Goal: Task Accomplishment & Management: Use online tool/utility

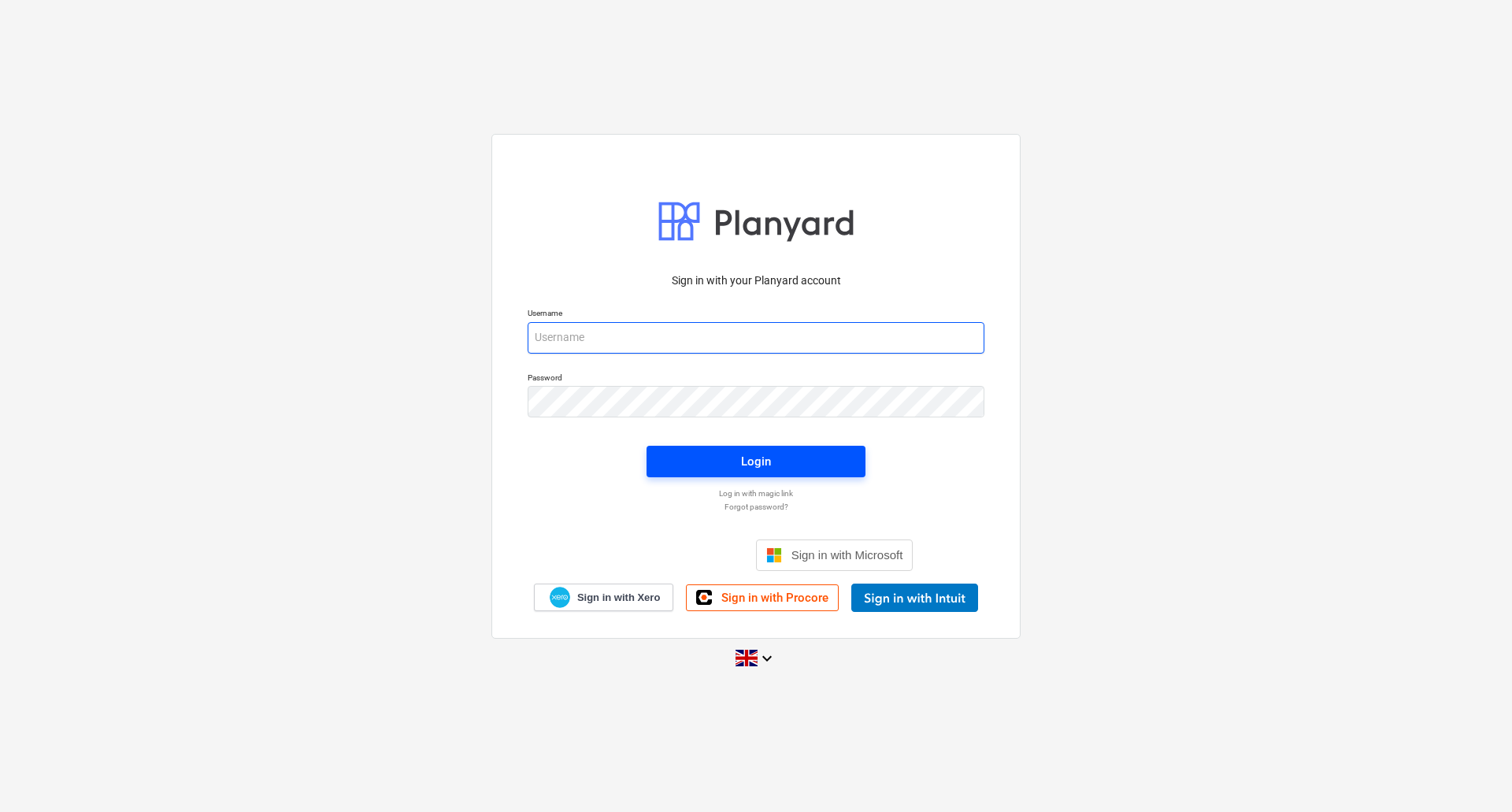
type input "[EMAIL_ADDRESS][DOMAIN_NAME]"
click at [699, 447] on button "Login" at bounding box center [755, 461] width 219 height 31
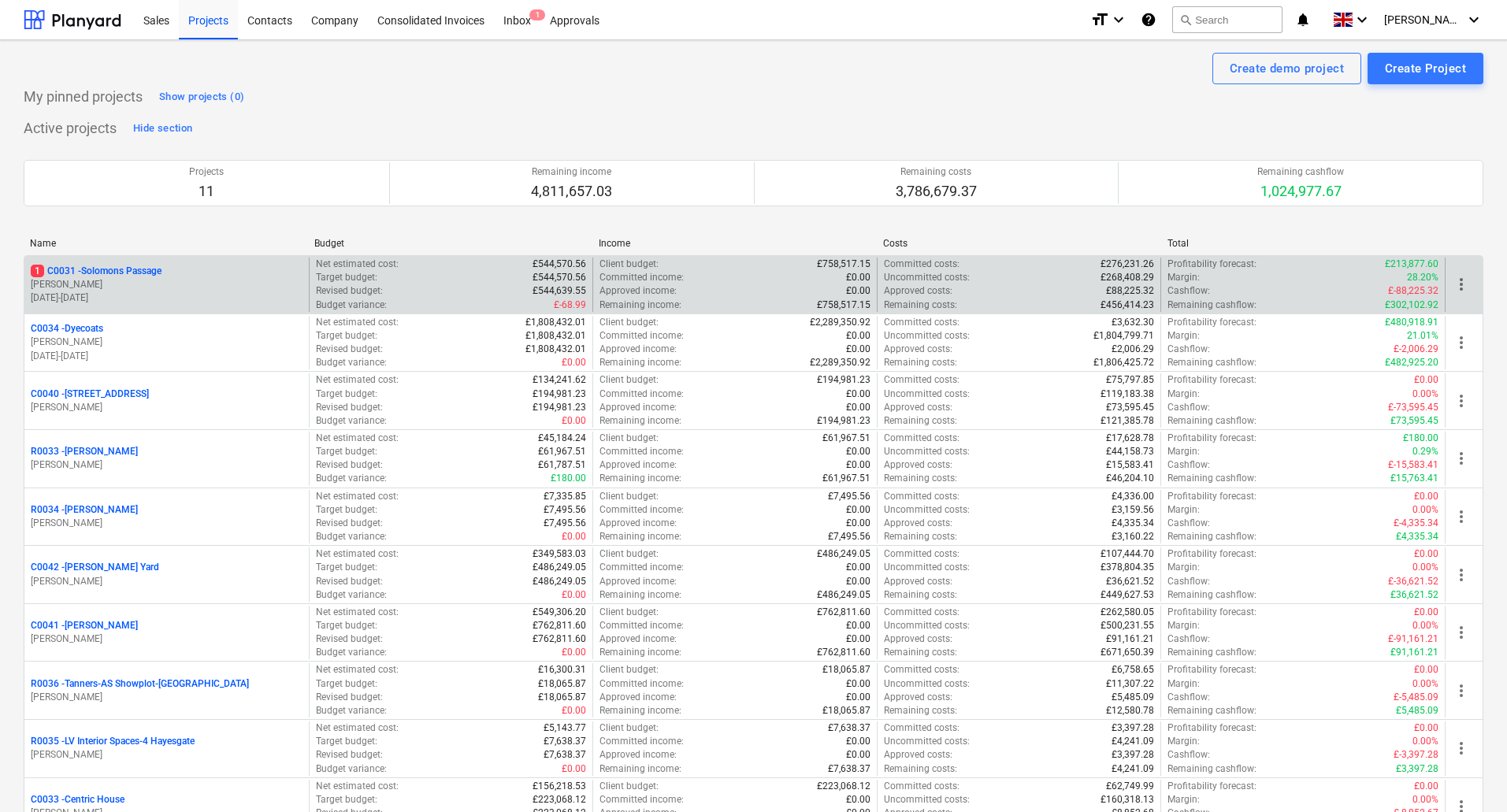
click at [108, 271] on p "1 C0031 - Solomons Passage" at bounding box center [95, 271] width 130 height 13
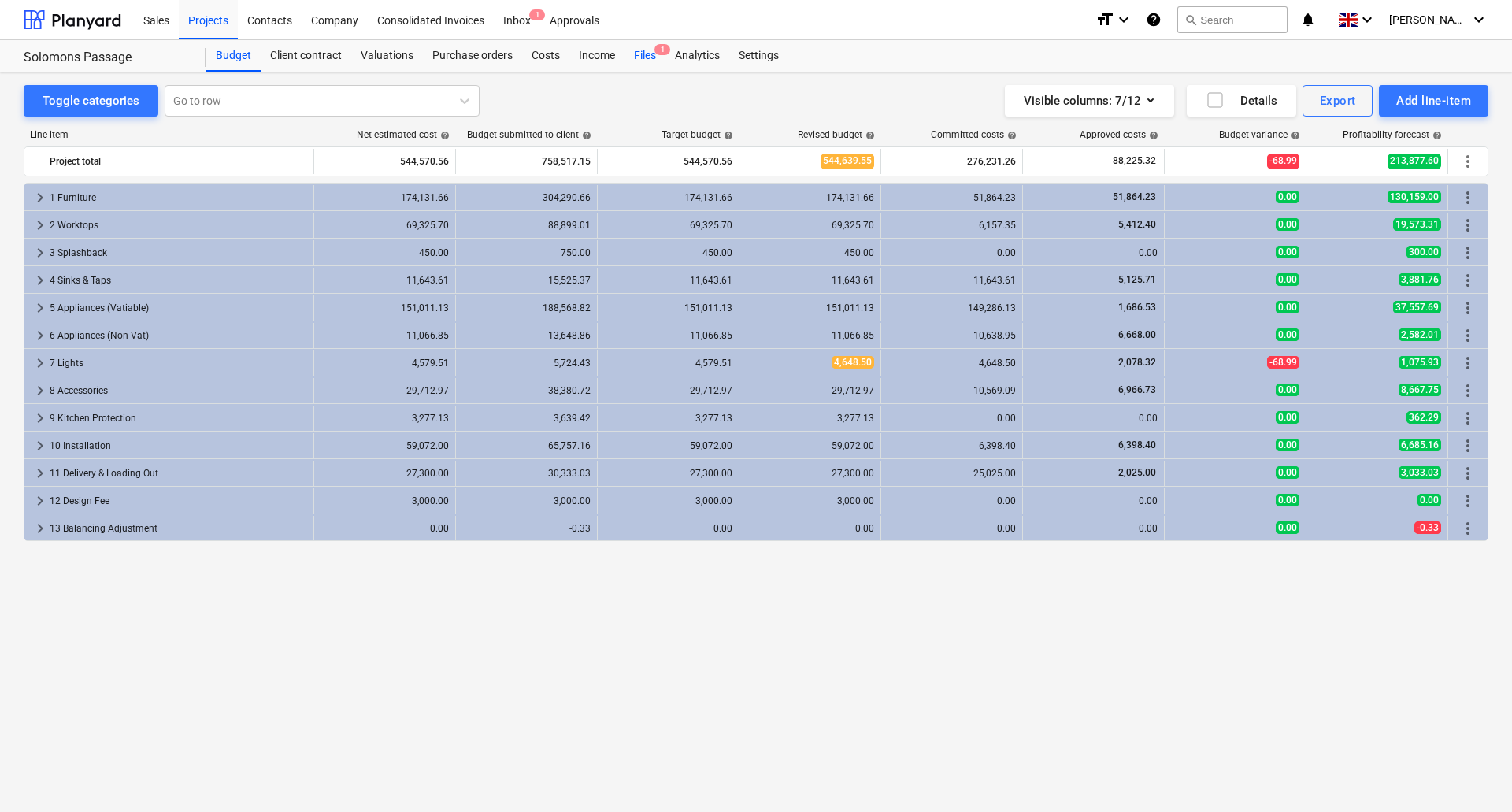
click at [645, 62] on div "Files 1" at bounding box center [644, 56] width 41 height 31
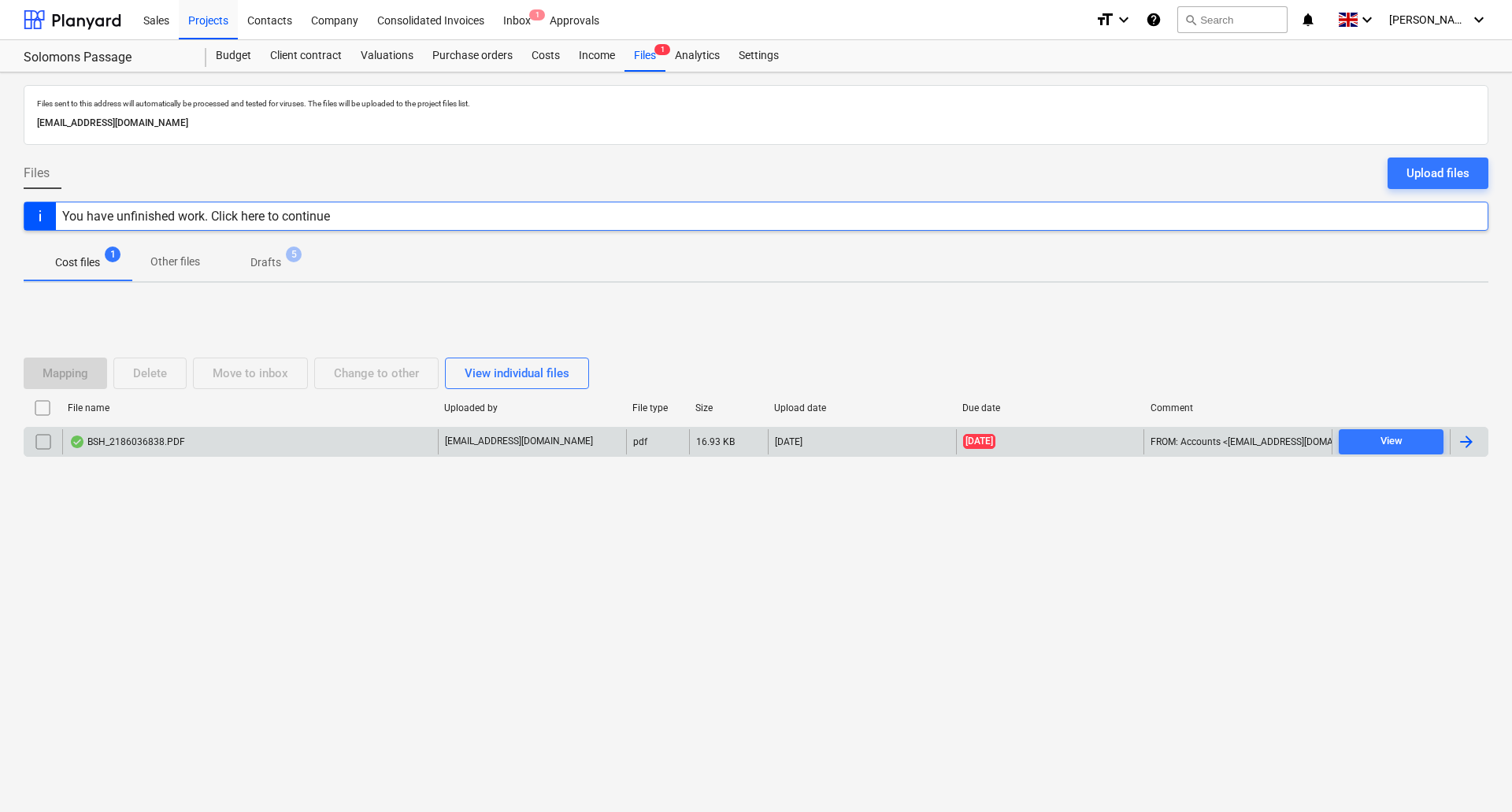
click at [255, 449] on div "BSH_2186036838.PDF" at bounding box center [250, 441] width 376 height 25
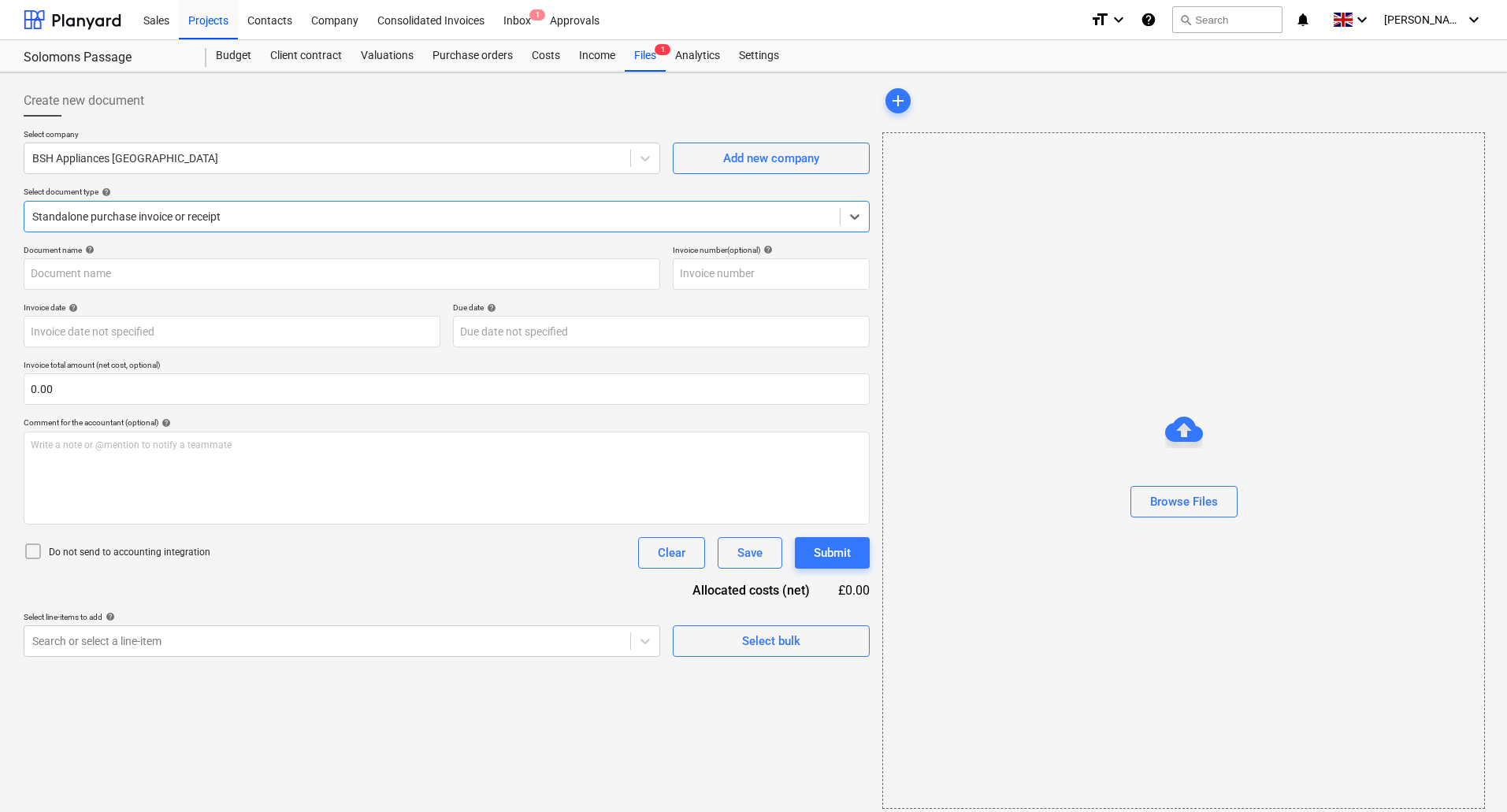
type input "2186036838"
type input "[DATE]"
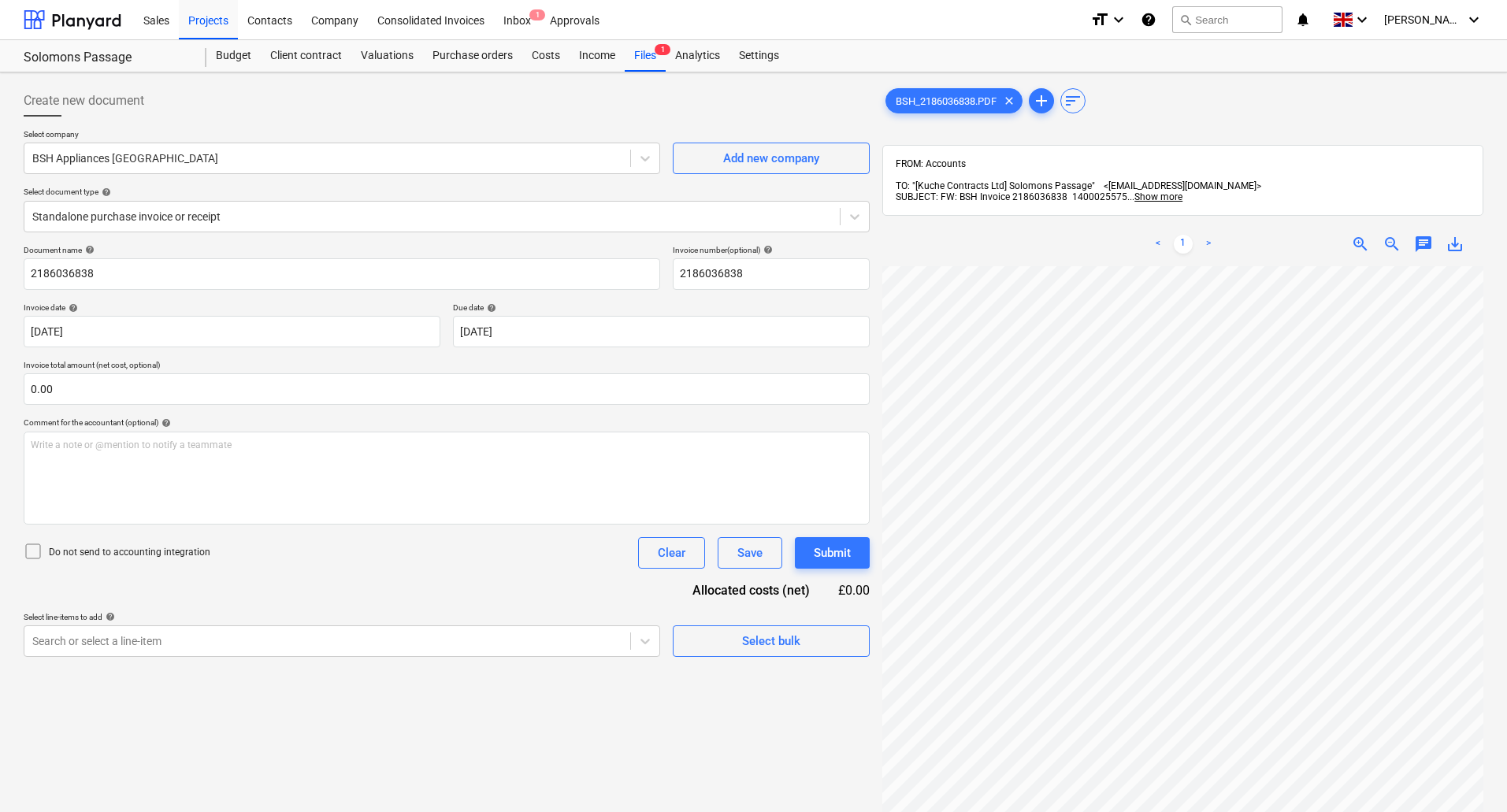
scroll to position [238, 111]
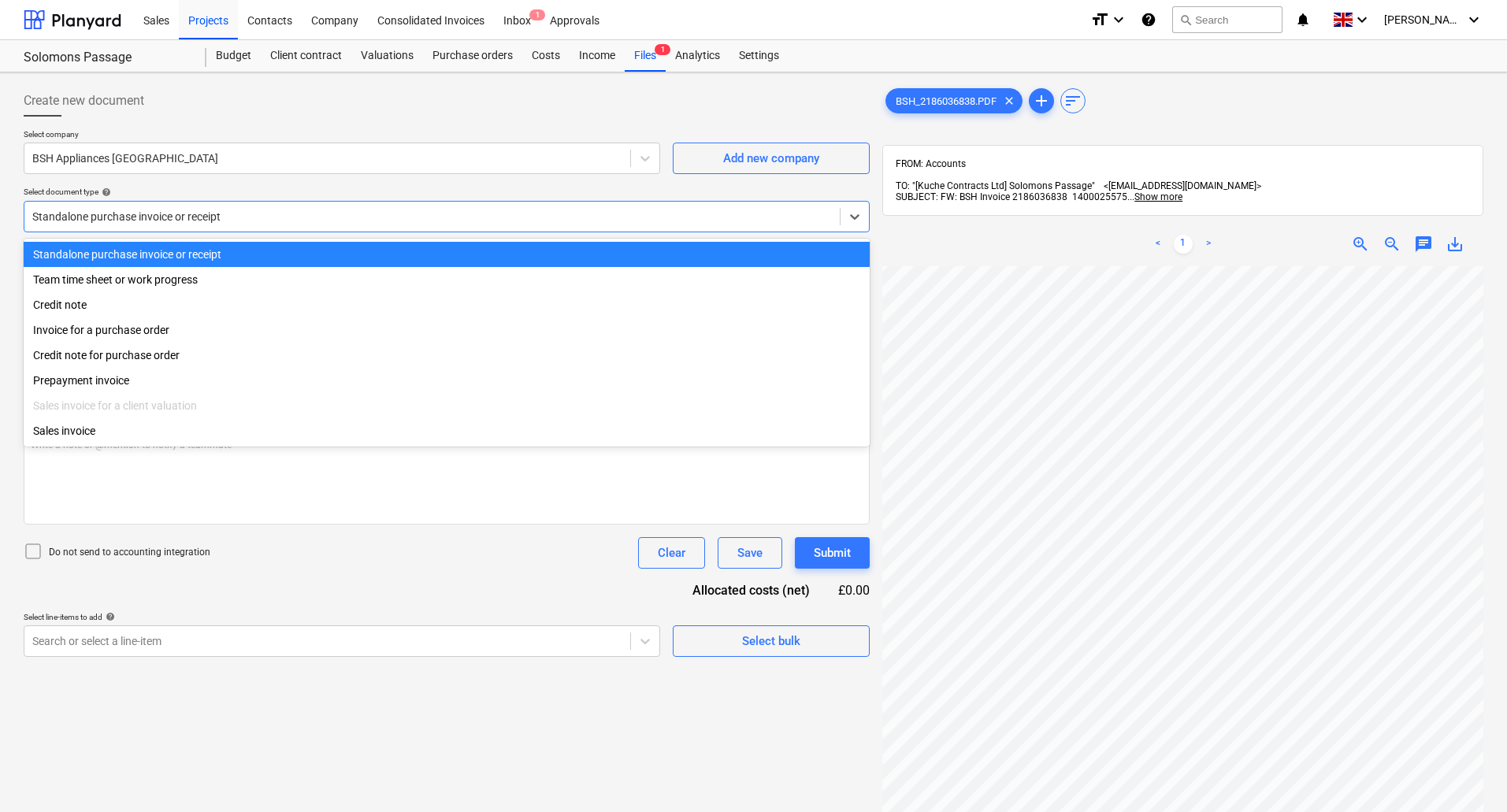
click at [170, 215] on div at bounding box center [432, 216] width 800 height 16
click at [133, 197] on div "Select document type help" at bounding box center [446, 192] width 846 height 10
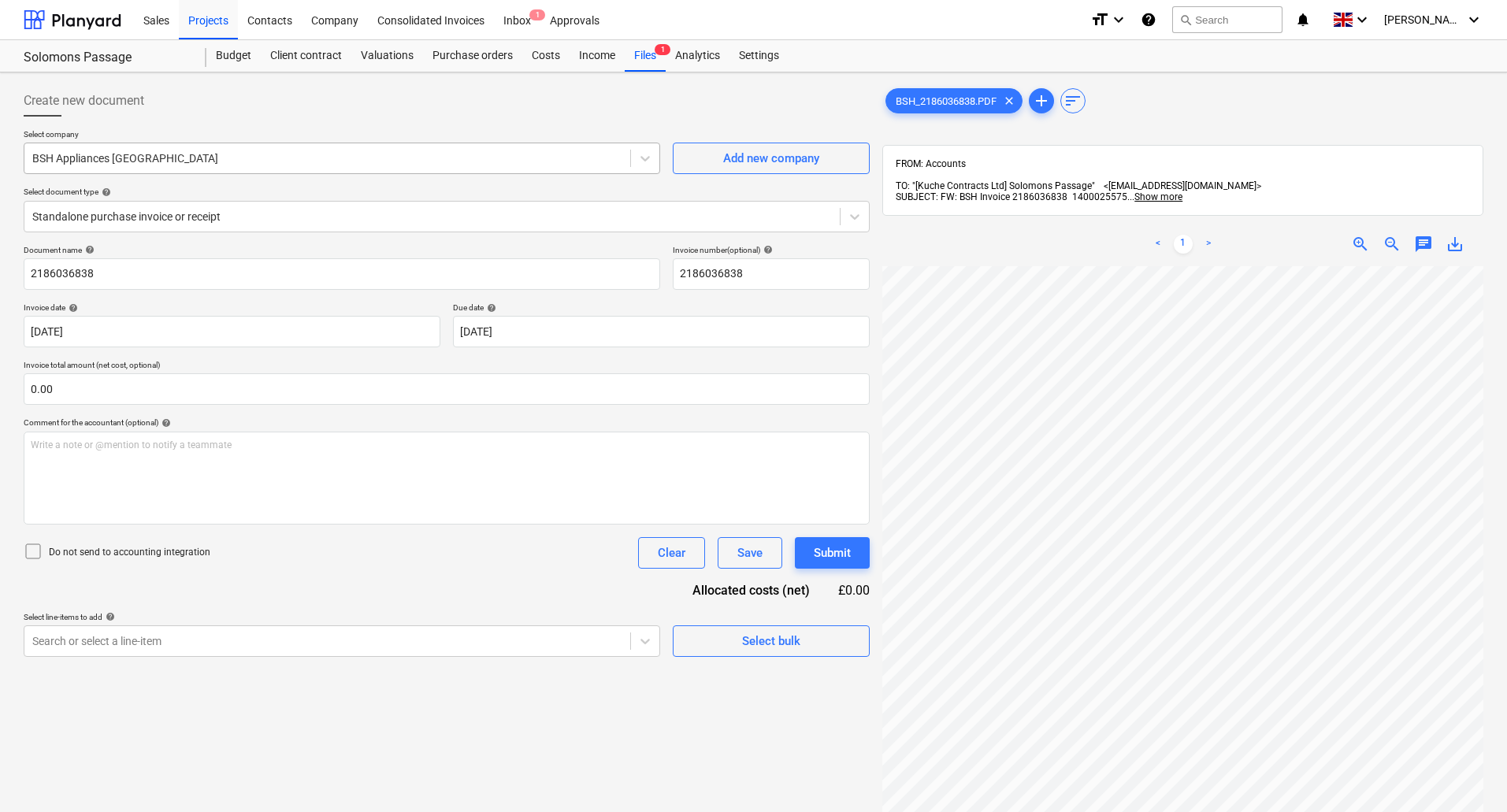
click at [114, 154] on div at bounding box center [327, 157] width 590 height 16
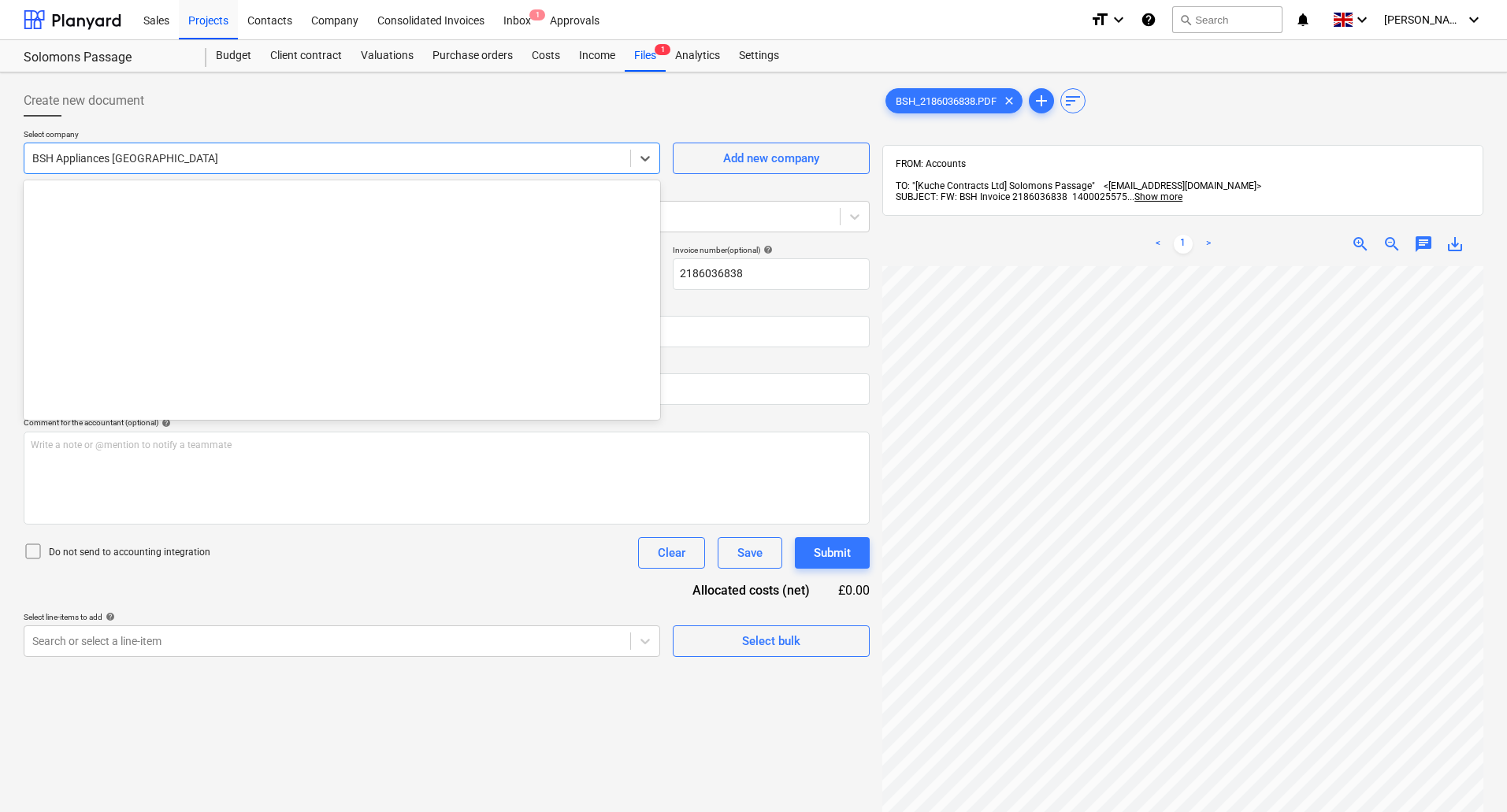
scroll to position [4217, 0]
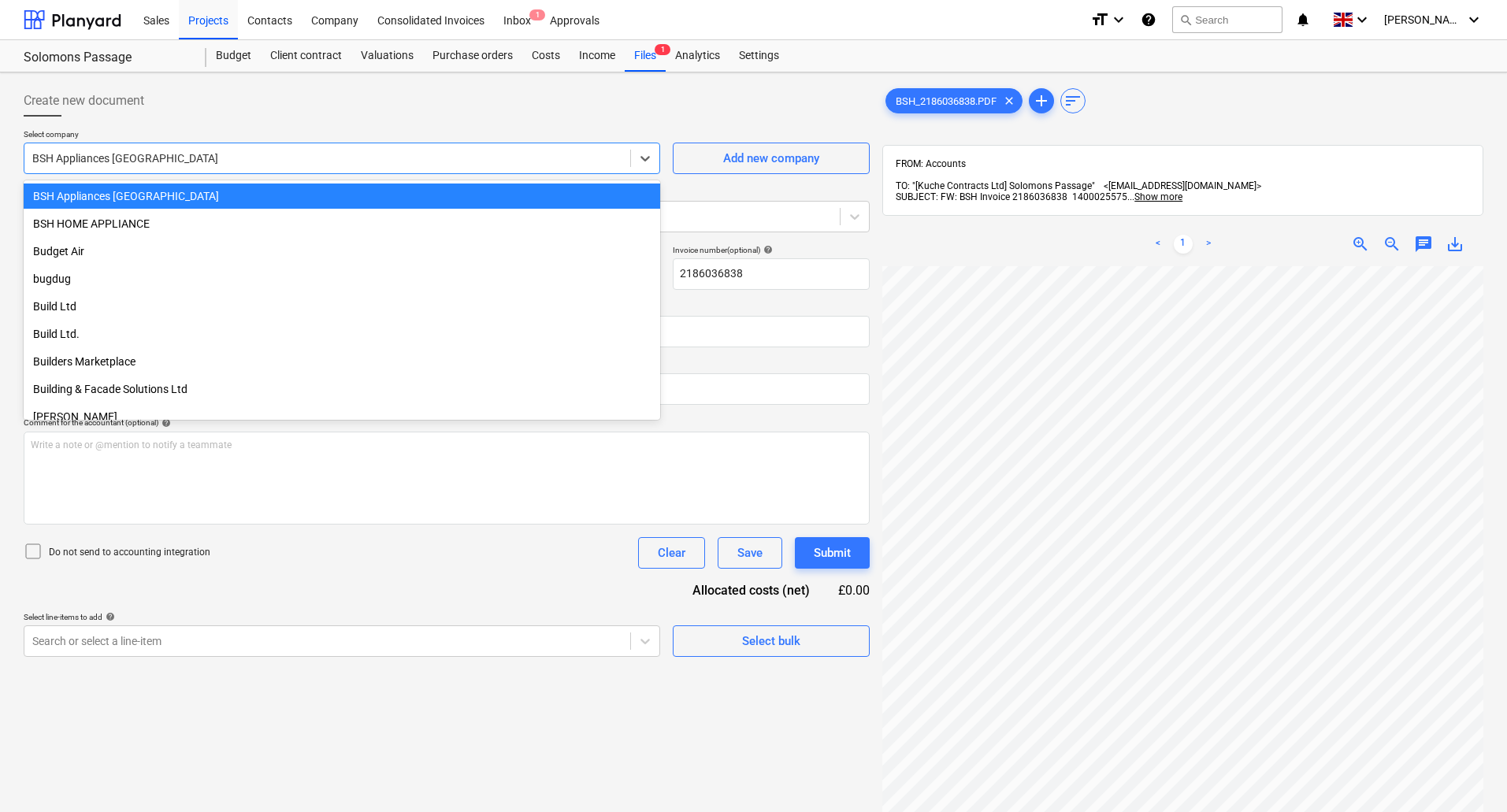
click at [114, 163] on div at bounding box center [327, 157] width 590 height 16
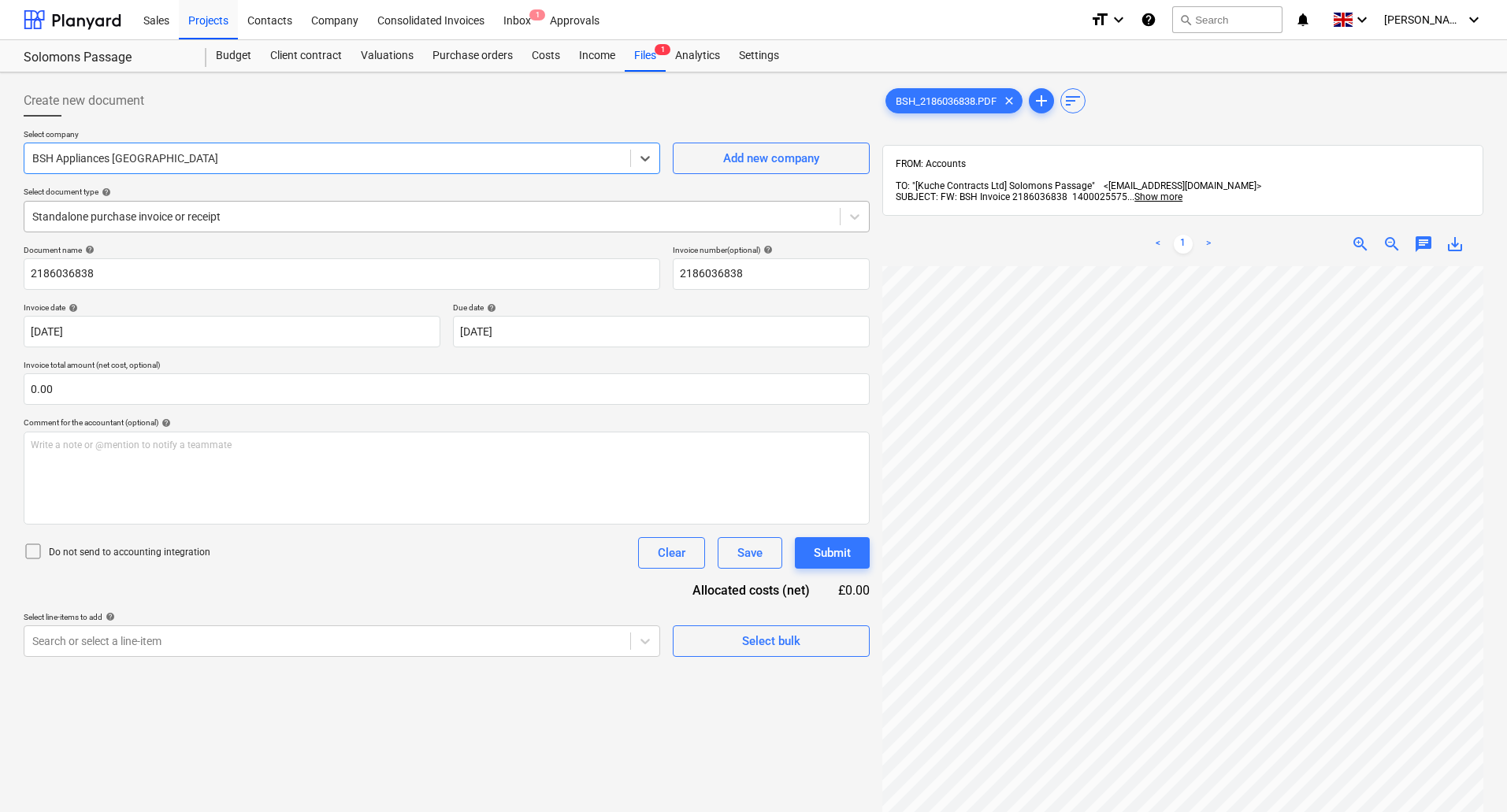
click at [137, 224] on div at bounding box center [432, 216] width 800 height 16
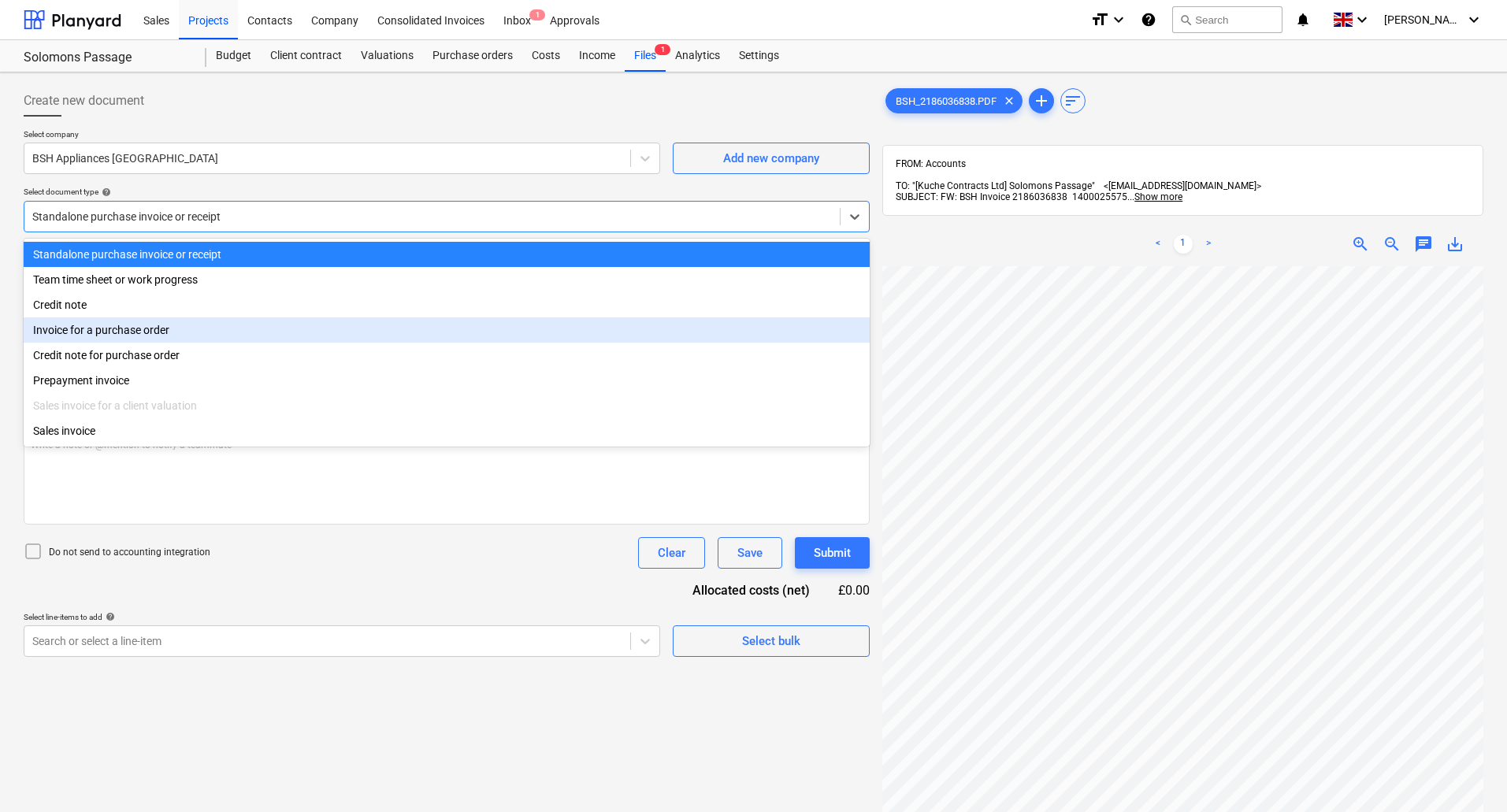
click at [145, 338] on div "Invoice for a purchase order" at bounding box center [446, 330] width 846 height 25
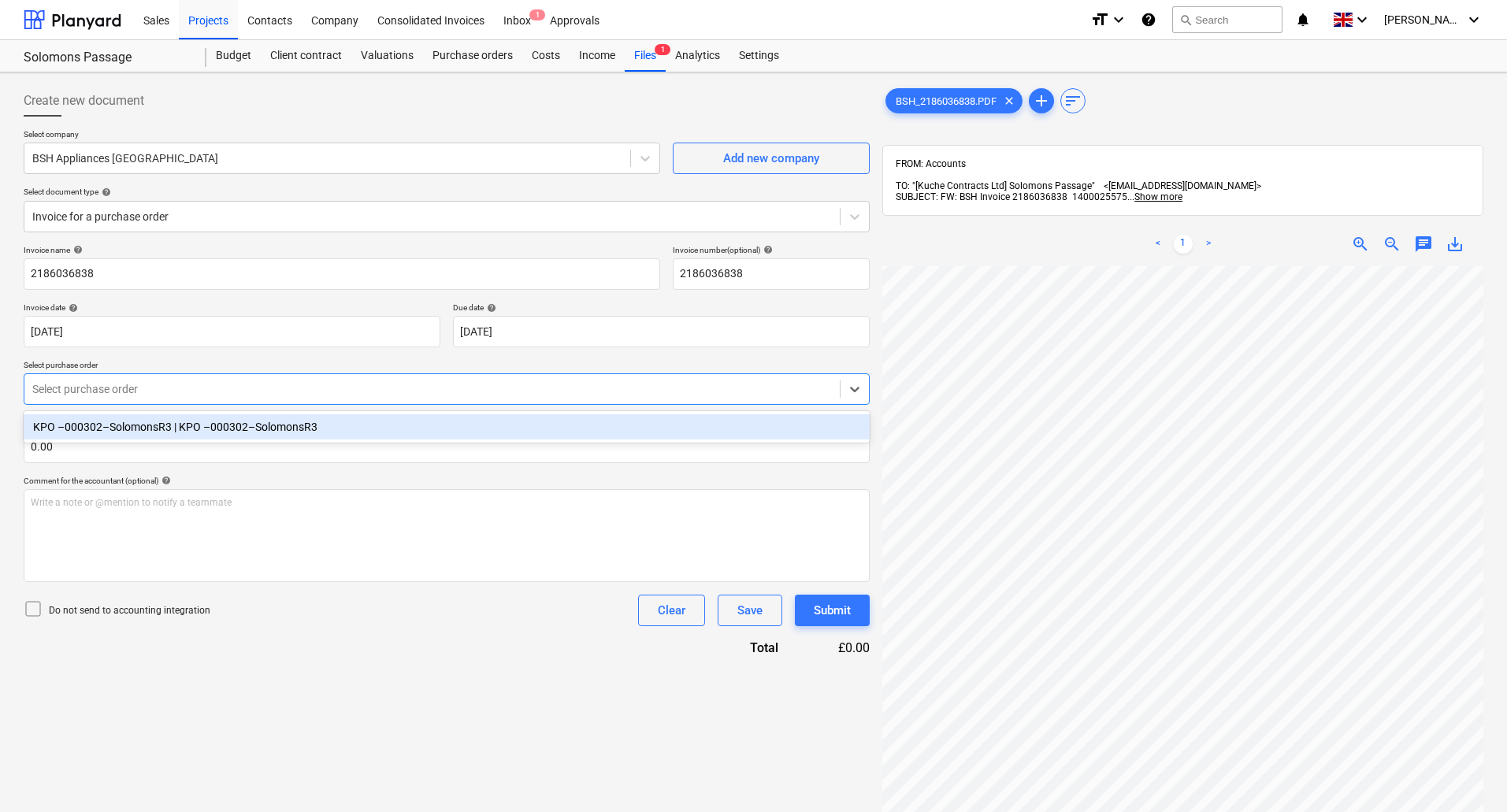
click at [142, 389] on div at bounding box center [432, 389] width 800 height 16
click at [153, 436] on div "KPO –000302–SolomonsR3 | KPO –000302–SolomonsR3" at bounding box center [446, 427] width 846 height 25
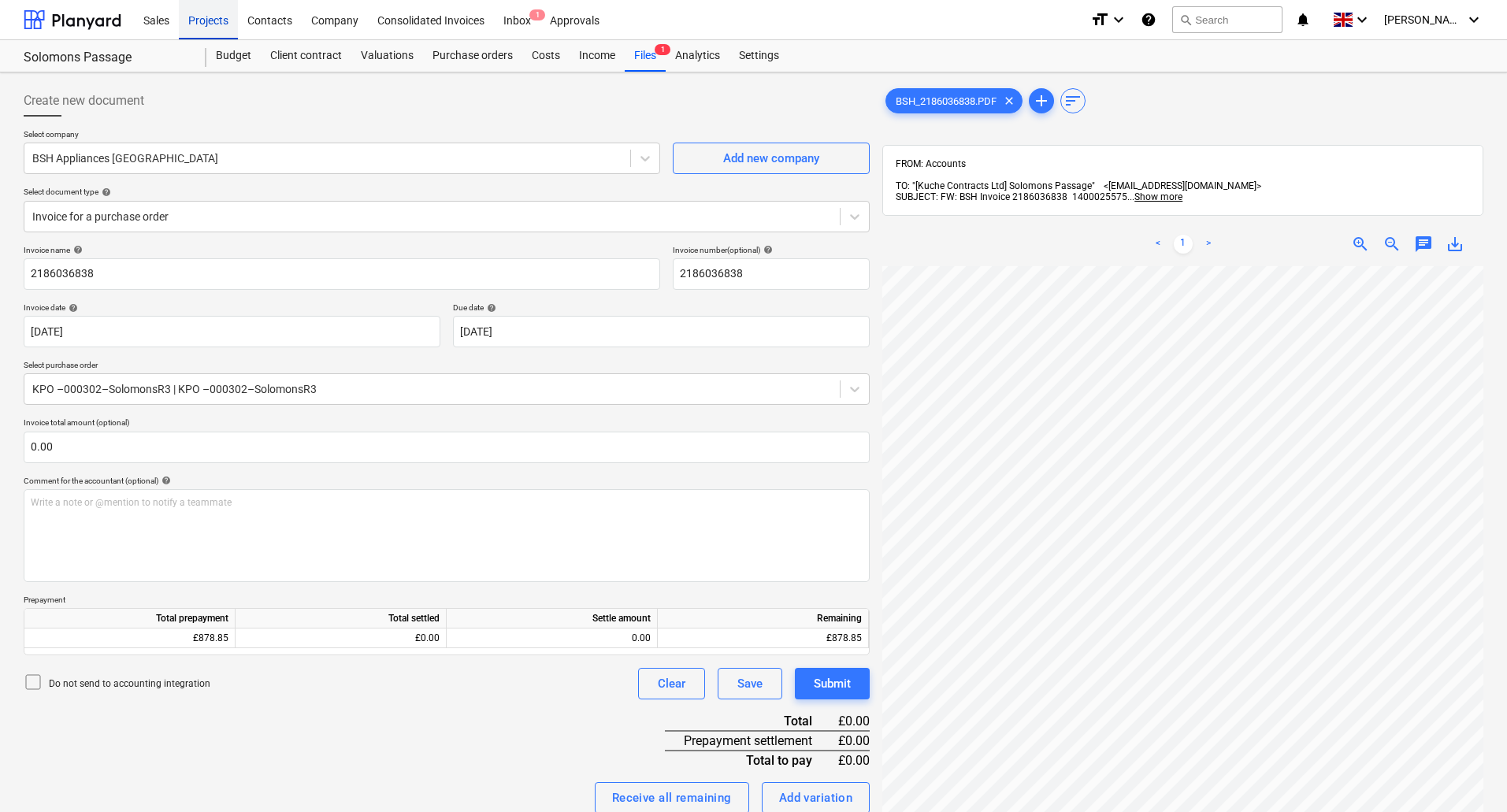
click at [186, 17] on div "Projects" at bounding box center [208, 19] width 59 height 40
